Goal: Information Seeking & Learning: Understand process/instructions

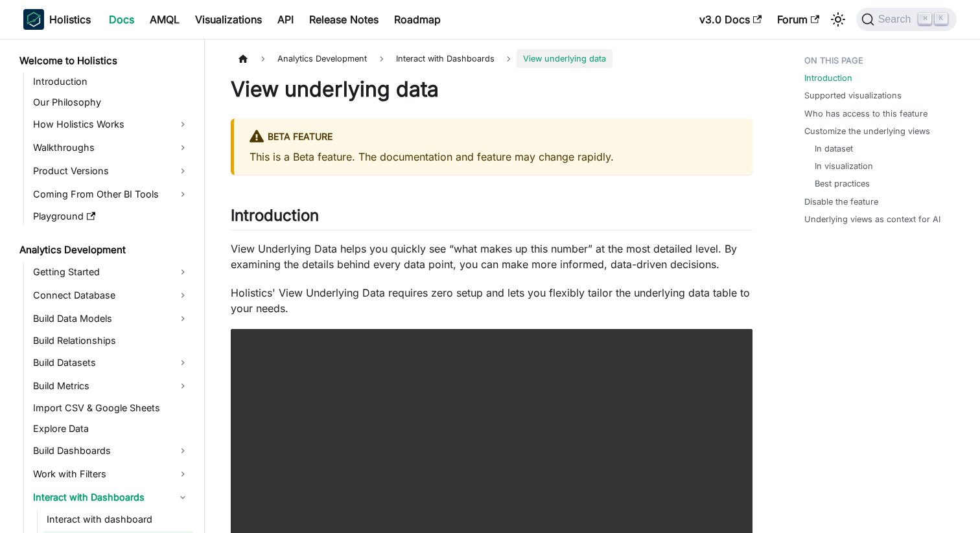
click at [916, 34] on nav "Holistics Docs AMQL Visualizations API Release Notes Roadmap v3.0 Docs Forum Se…" at bounding box center [490, 19] width 980 height 39
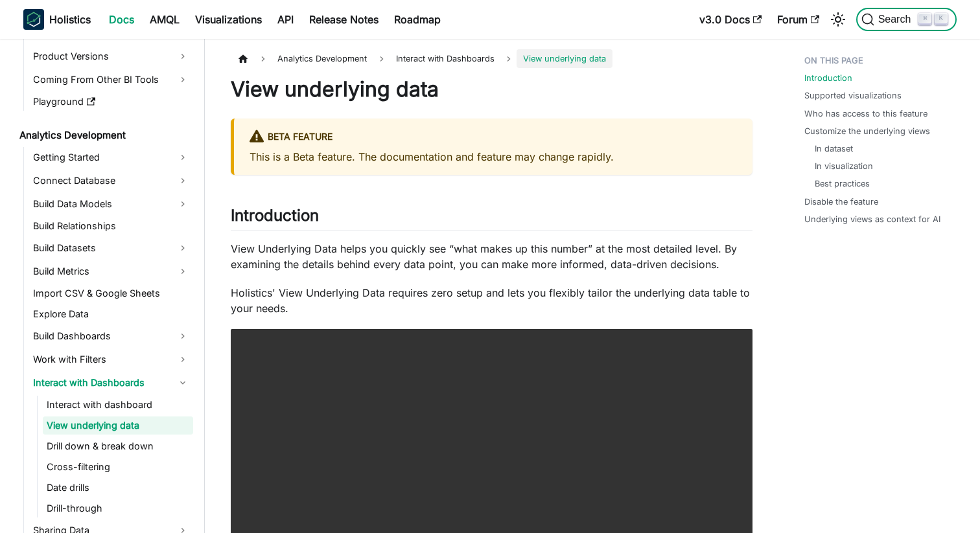
click at [907, 29] on button "Search ⌘ K" at bounding box center [906, 19] width 100 height 23
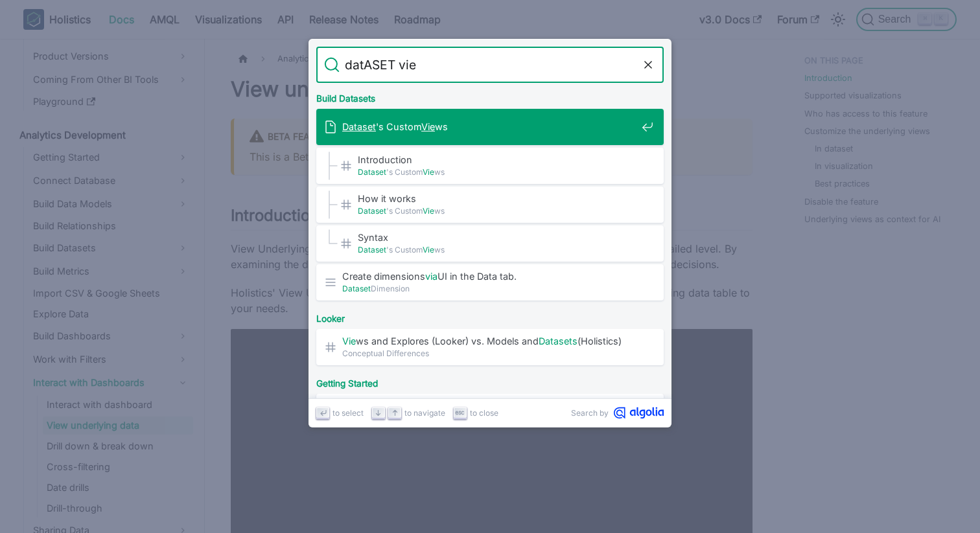
type input "datASET view"
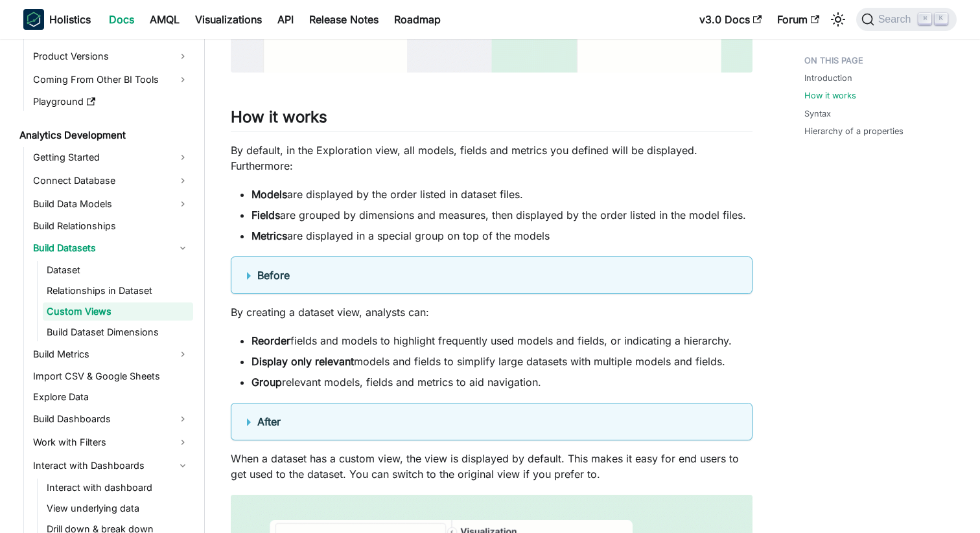
scroll to position [810, 0]
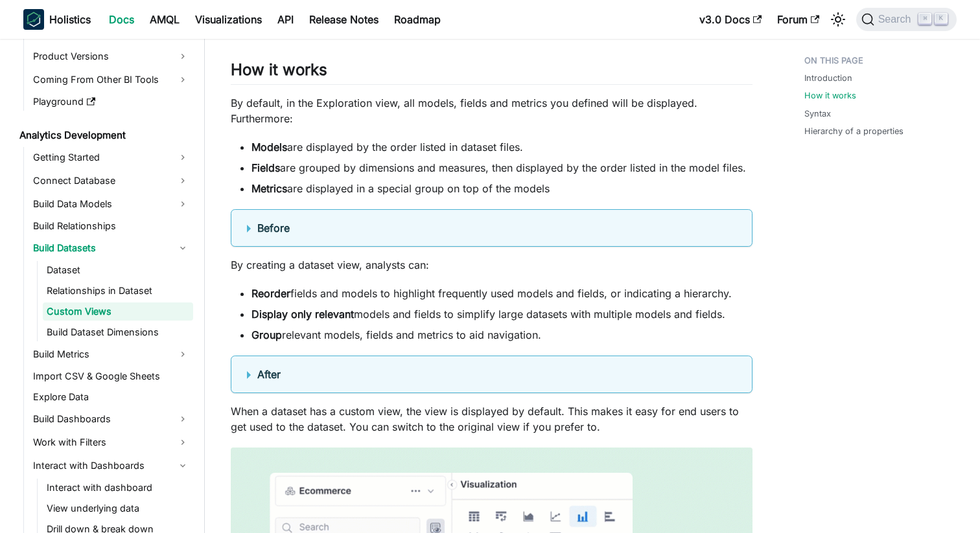
click at [542, 214] on details "Before" at bounding box center [492, 228] width 522 height 38
click at [525, 229] on summary "Before" at bounding box center [491, 228] width 489 height 16
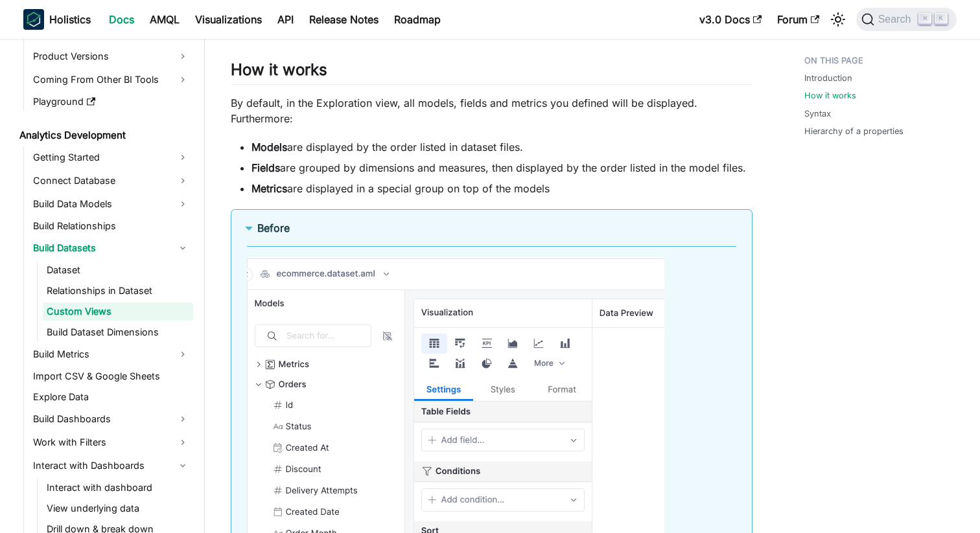
click at [525, 229] on summary "Before" at bounding box center [491, 228] width 489 height 16
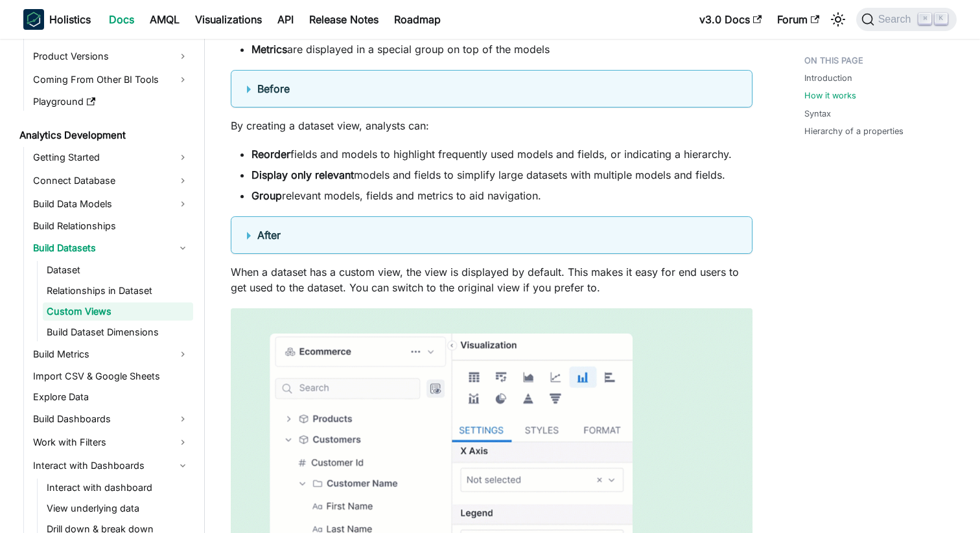
scroll to position [962, 0]
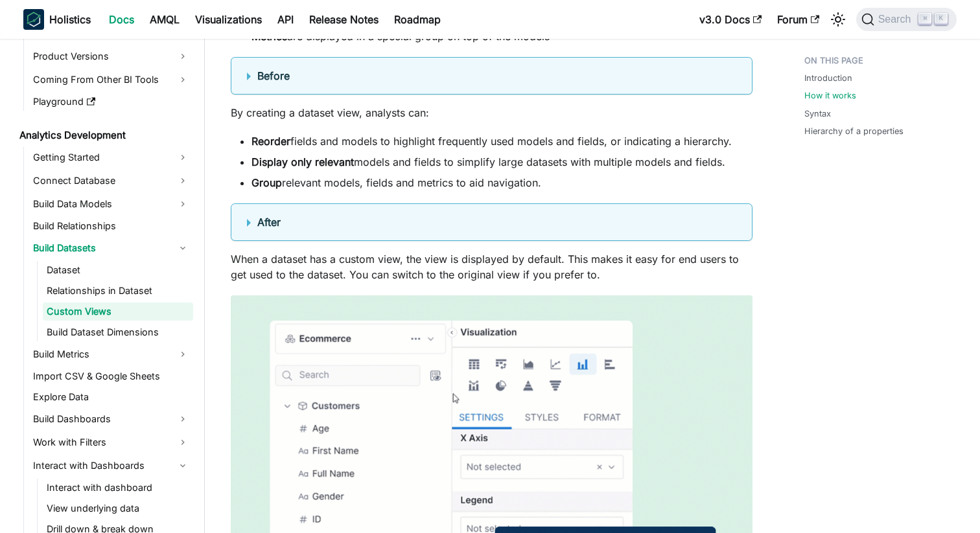
click at [492, 237] on details "After" at bounding box center [492, 222] width 522 height 38
click at [497, 232] on details "After" at bounding box center [492, 222] width 522 height 38
click at [510, 222] on summary "After" at bounding box center [491, 222] width 489 height 16
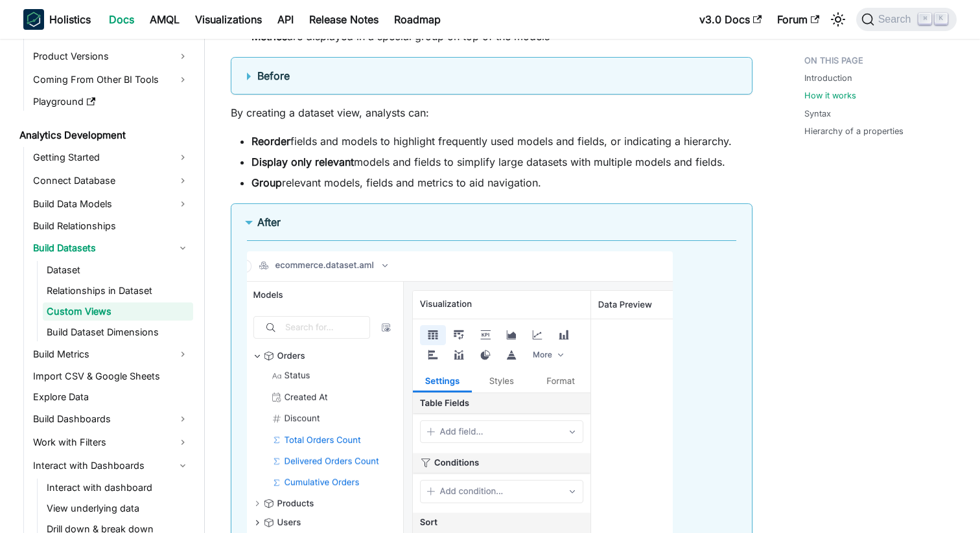
scroll to position [997, 0]
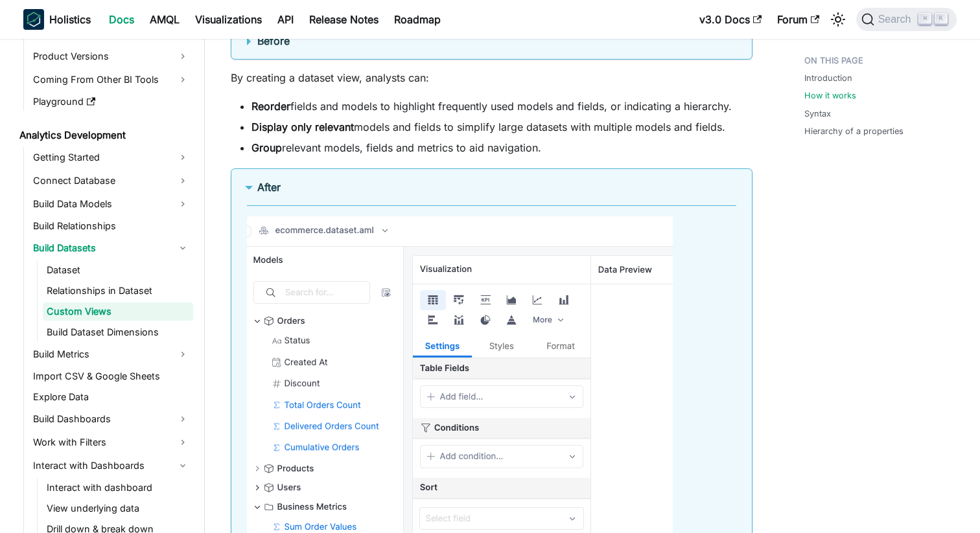
click at [524, 179] on summary "After" at bounding box center [491, 187] width 489 height 16
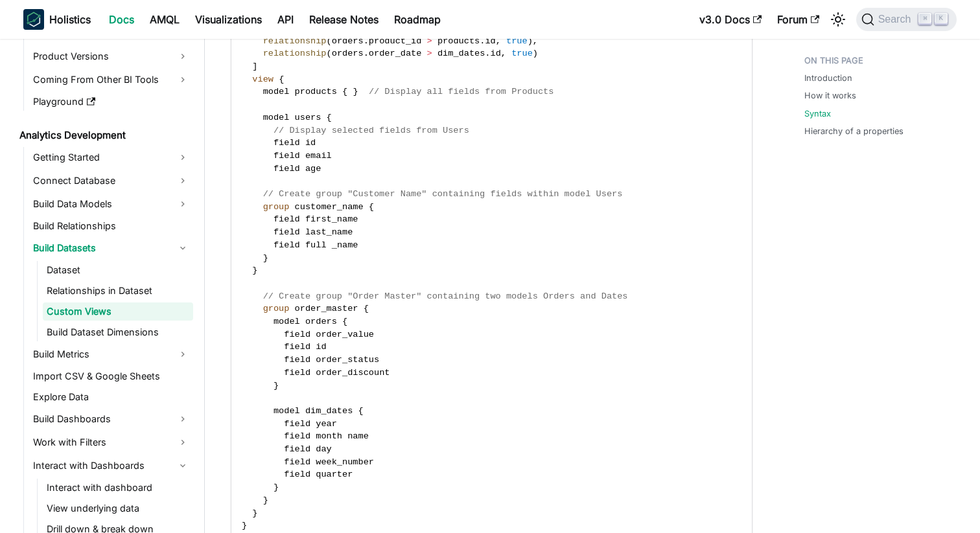
scroll to position [2454, 0]
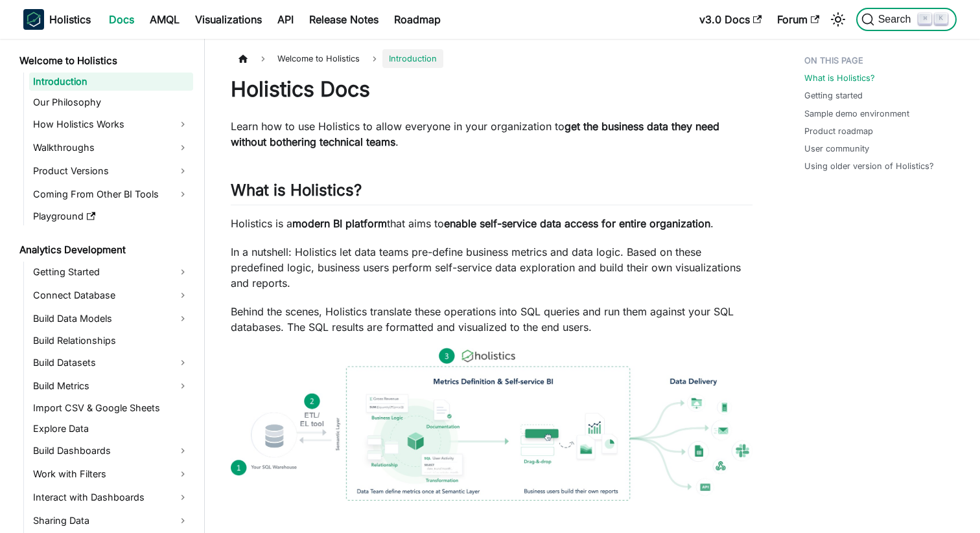
click at [886, 15] on span "Search" at bounding box center [896, 20] width 45 height 12
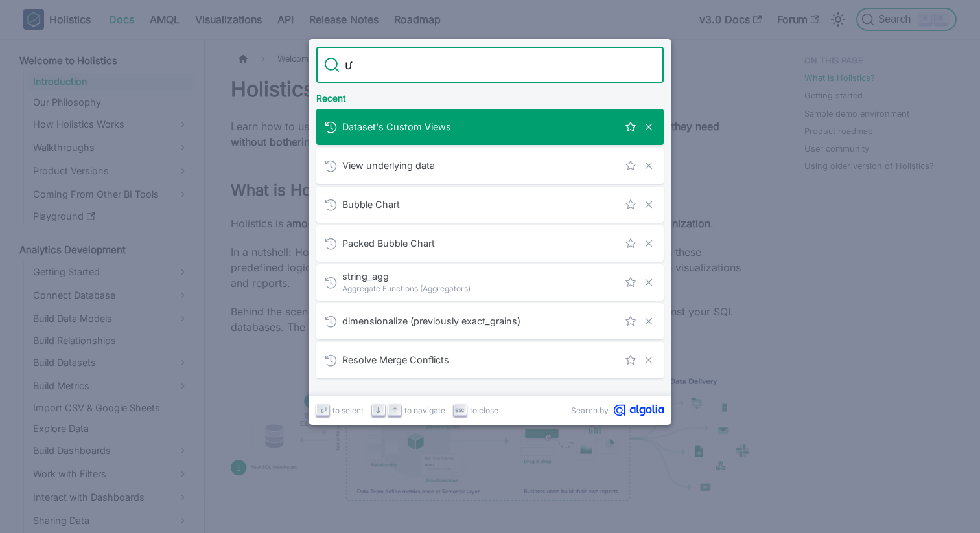
type input "ư"
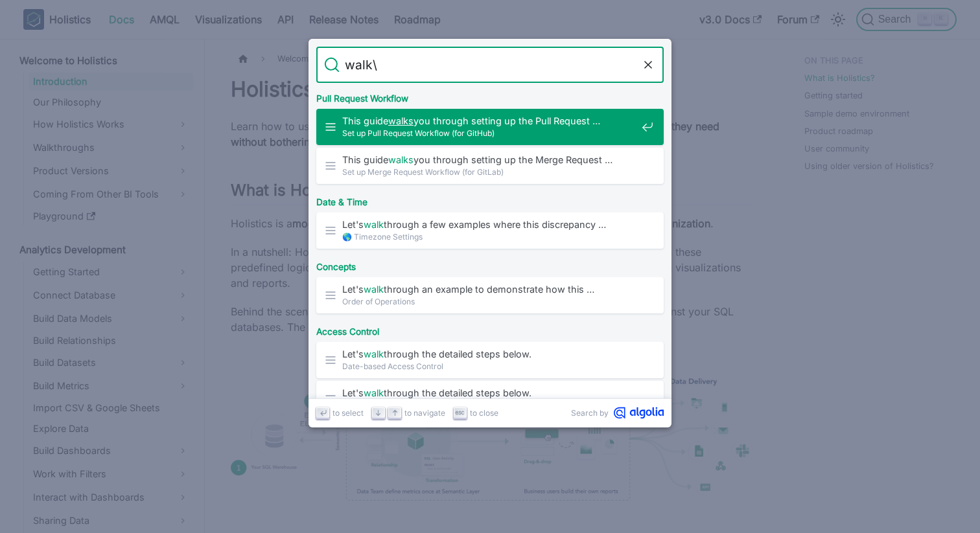
type input "walk"
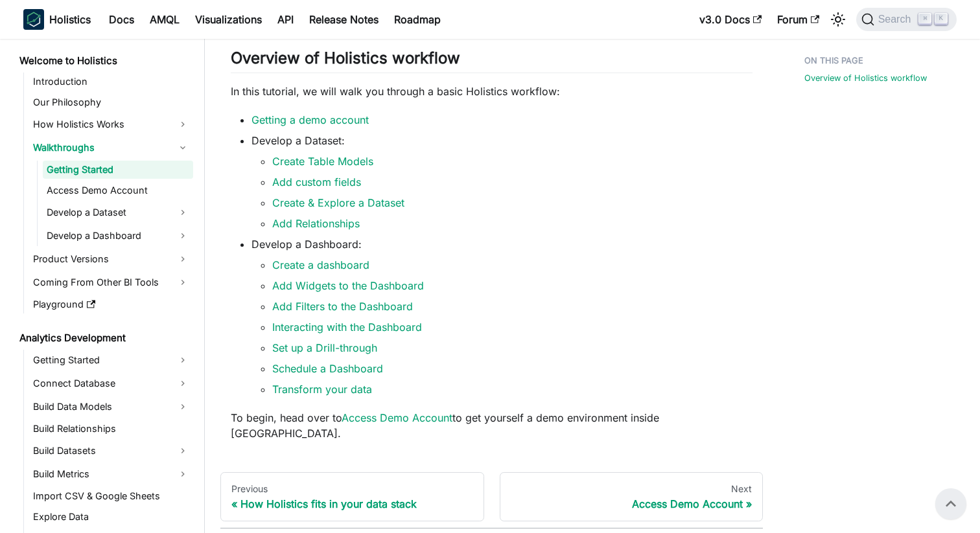
scroll to position [223, 0]
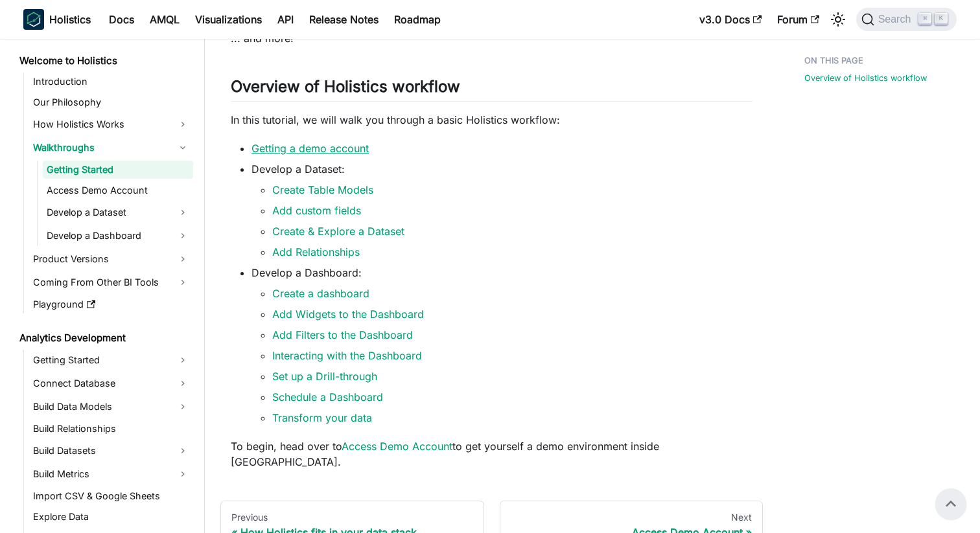
click at [358, 155] on link "Getting a demo account" at bounding box center [309, 148] width 117 height 13
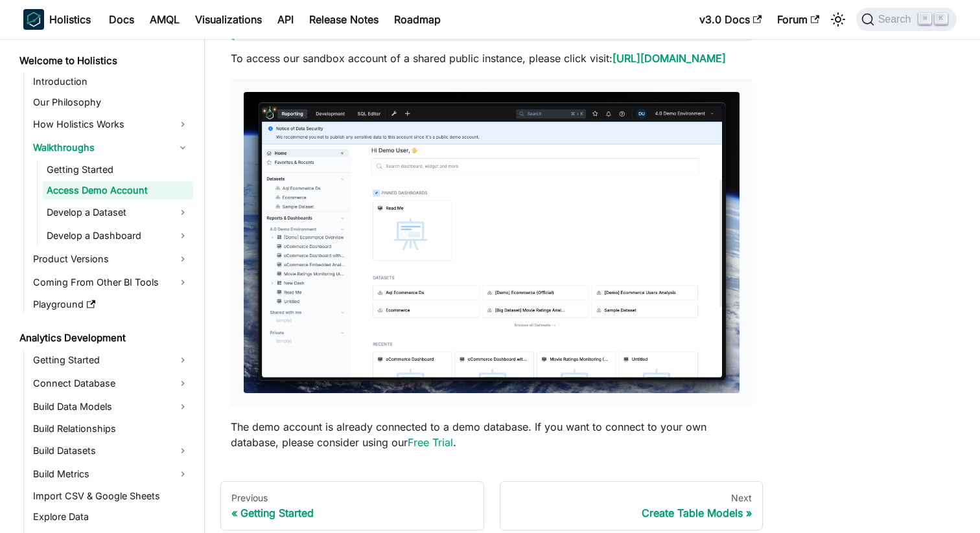
scroll to position [131, 0]
